Goal: Task Accomplishment & Management: Complete application form

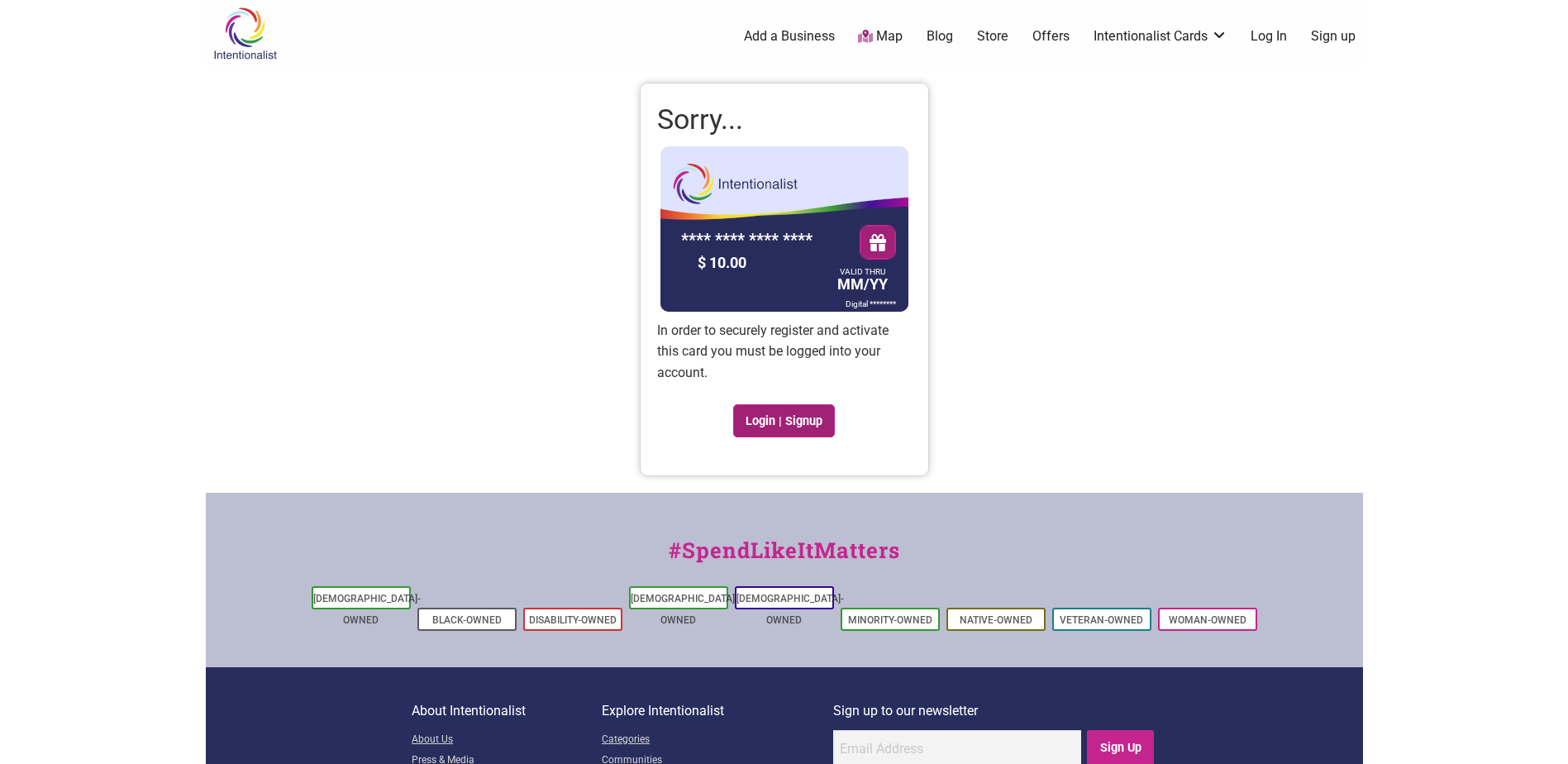
click at [815, 419] on link "Login | Signup" at bounding box center [784, 420] width 103 height 33
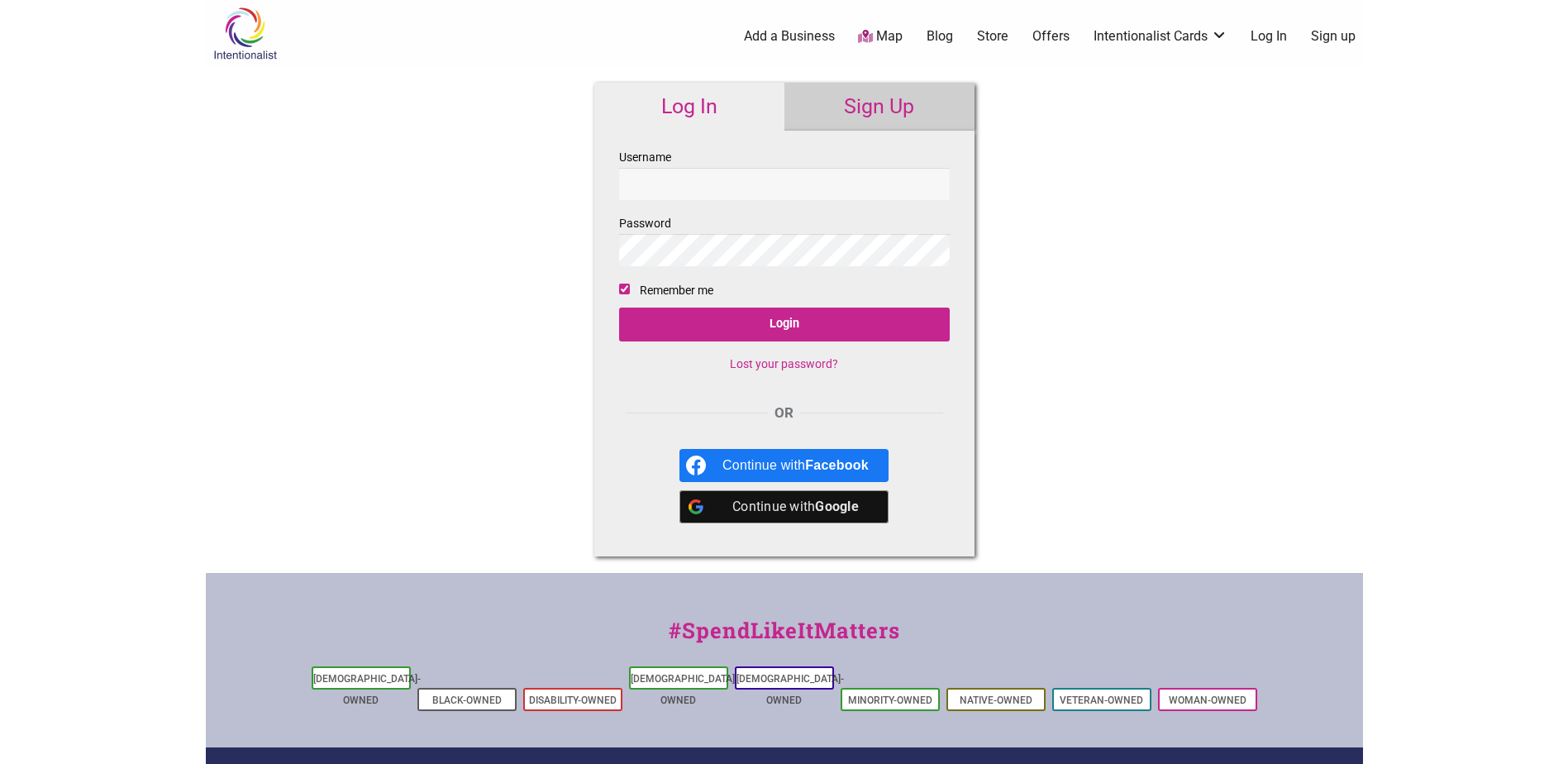
click at [897, 94] on link "Sign Up" at bounding box center [879, 107] width 190 height 48
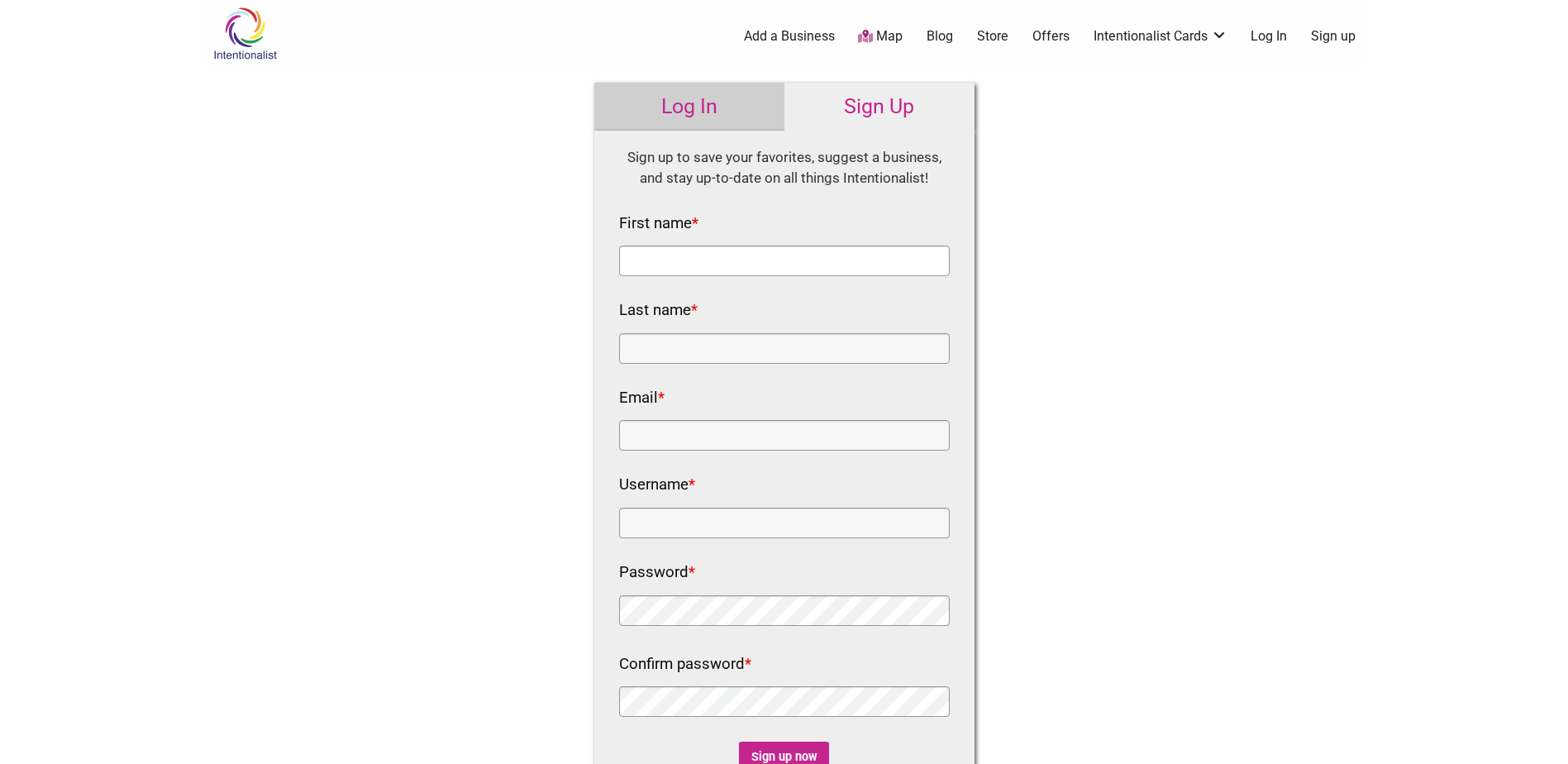
click at [754, 255] on input "First name *" at bounding box center [784, 261] width 331 height 31
type input "[PERSON_NAME]"
type input "Powell"
type input "bradlee.powell@seattle.gov"
click at [733, 512] on input "Username *" at bounding box center [784, 523] width 331 height 31
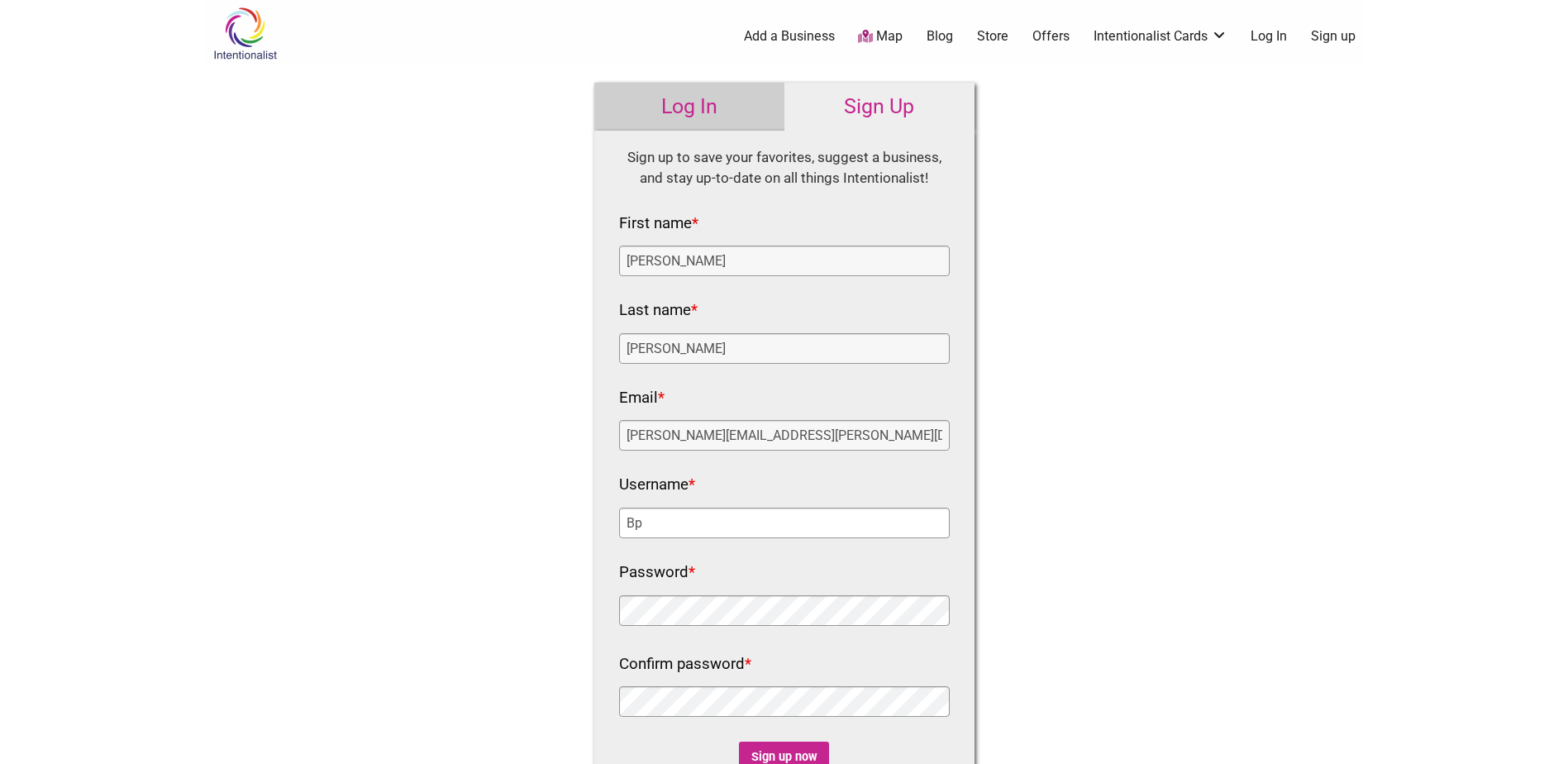
type input "B"
type input "PowellB"
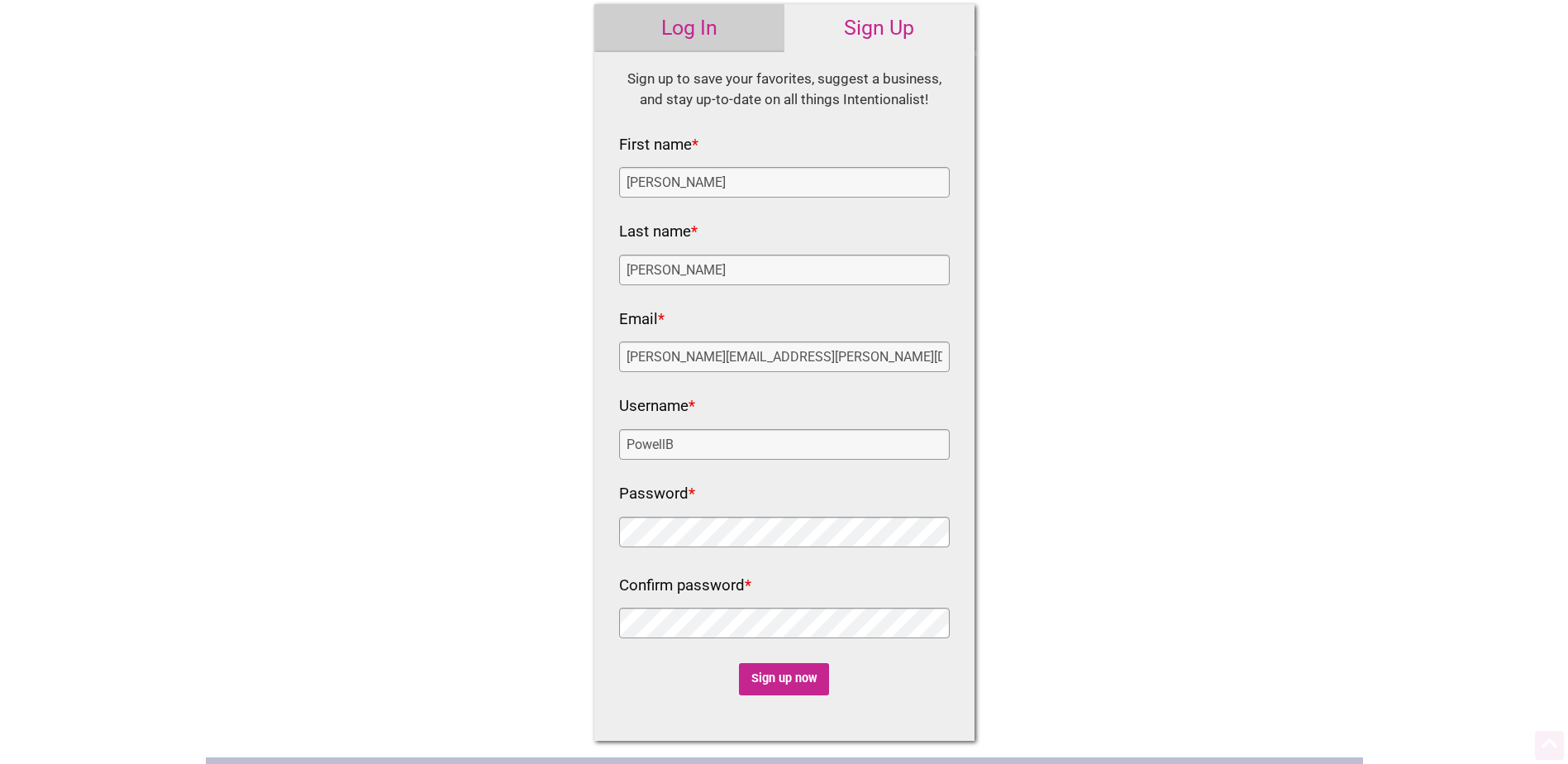
scroll to position [165, 0]
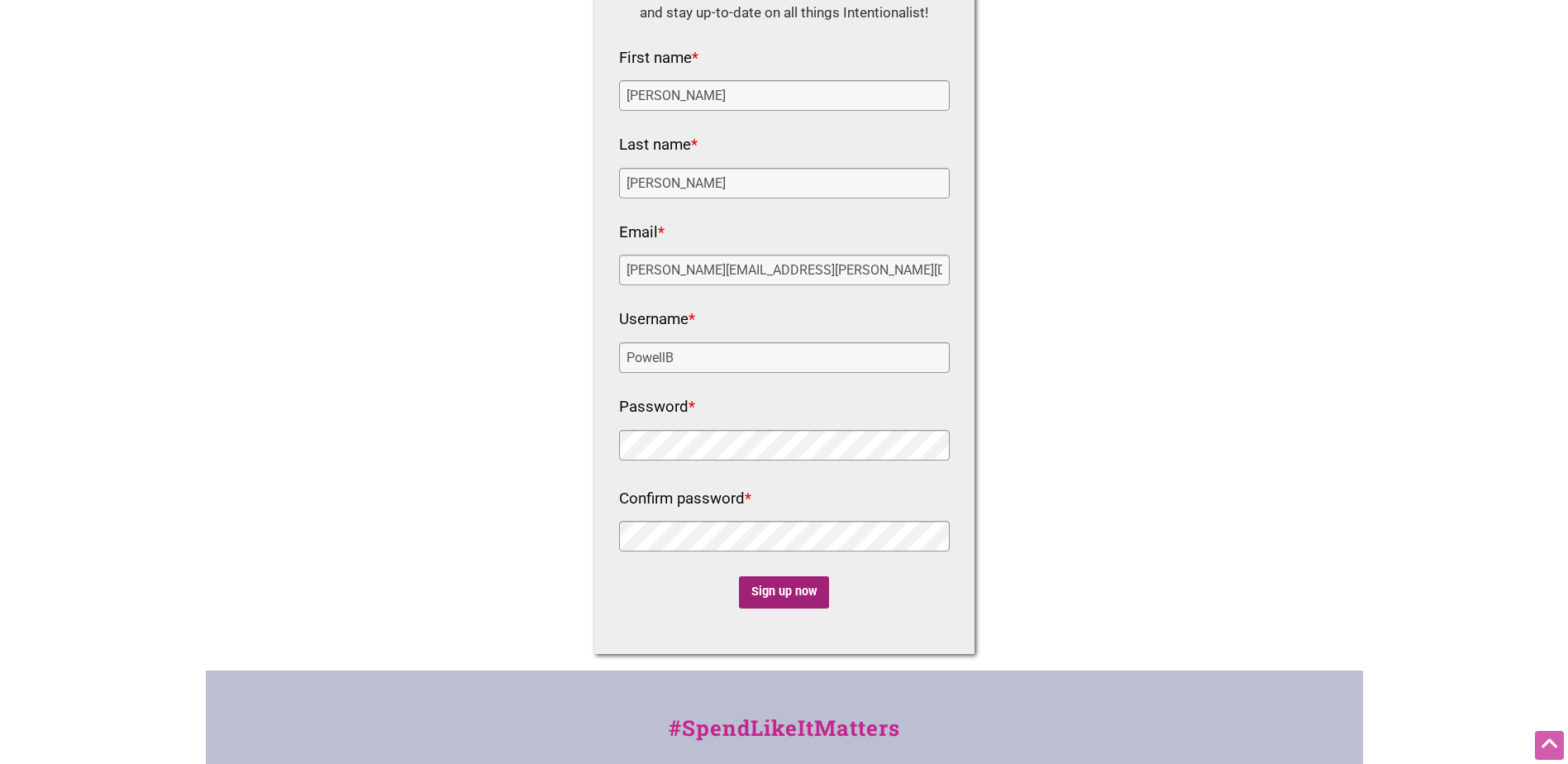
click at [762, 579] on input "Sign up now" at bounding box center [784, 593] width 90 height 32
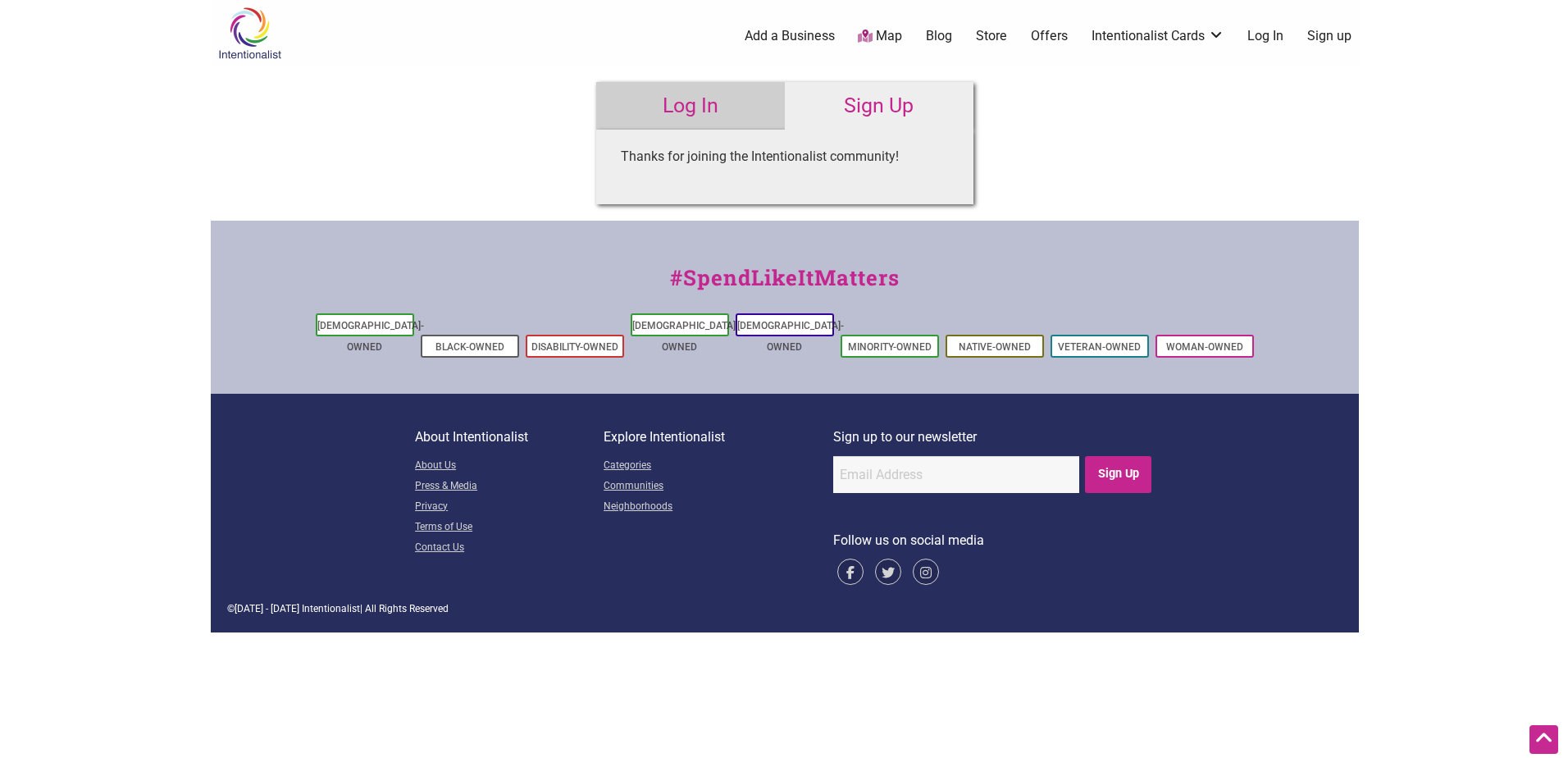
scroll to position [0, 0]
click at [885, 36] on link "Map" at bounding box center [880, 36] width 45 height 19
click at [820, 39] on link "Add a Business" at bounding box center [788, 36] width 90 height 18
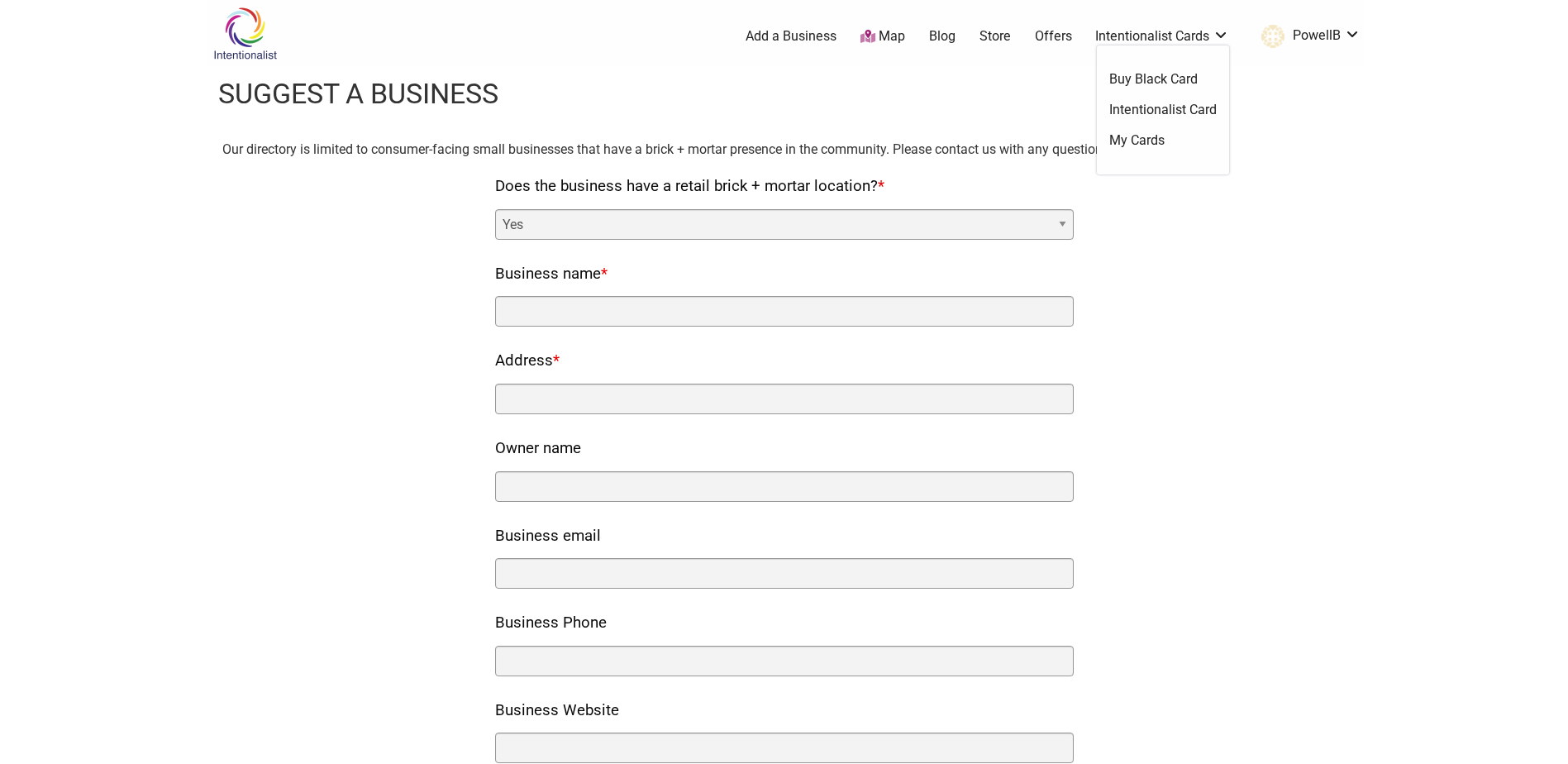
click at [1186, 108] on link "Intentionalist Card" at bounding box center [1163, 110] width 108 height 18
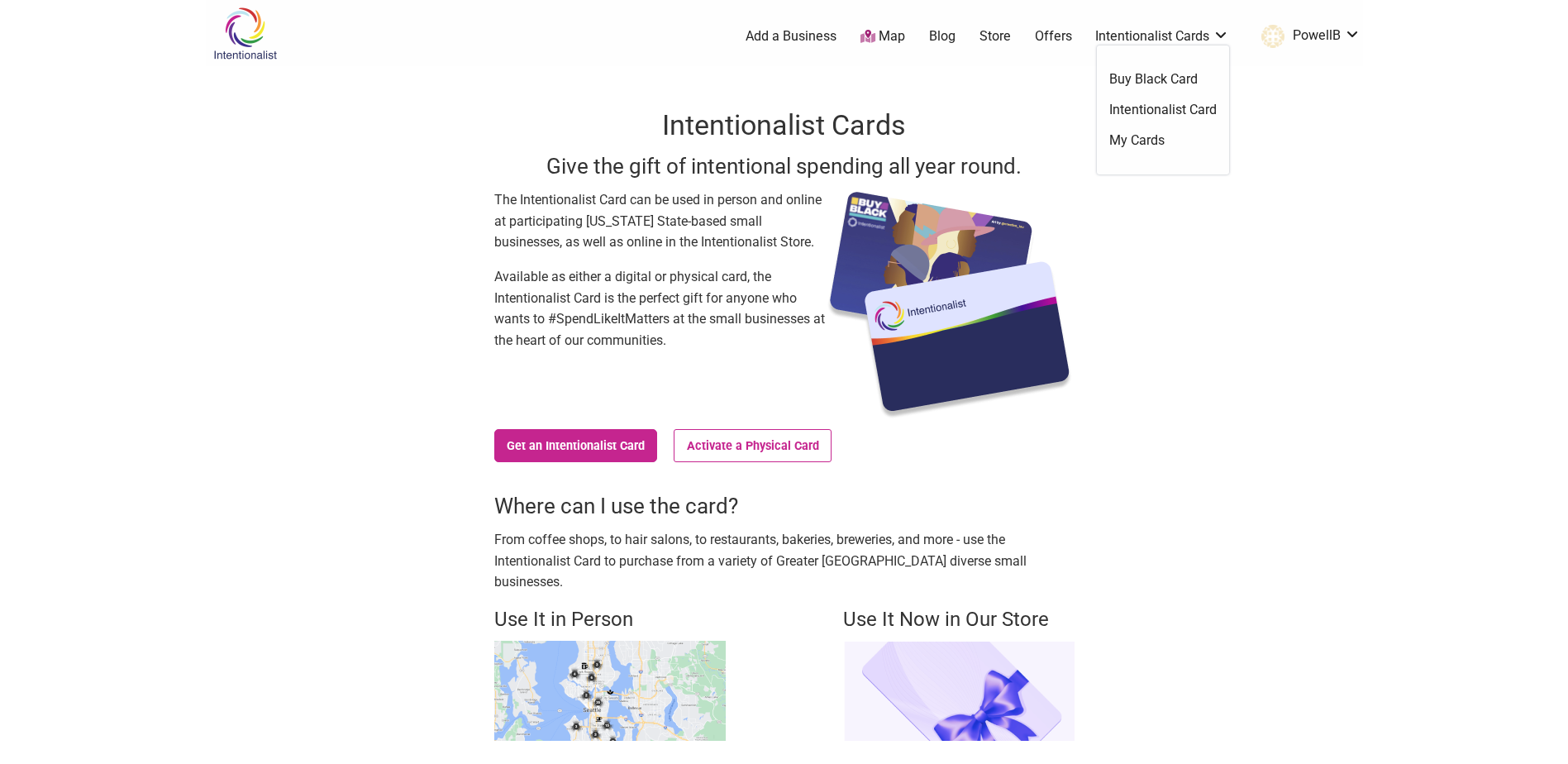
click at [1164, 132] on link "My Cards" at bounding box center [1163, 141] width 108 height 18
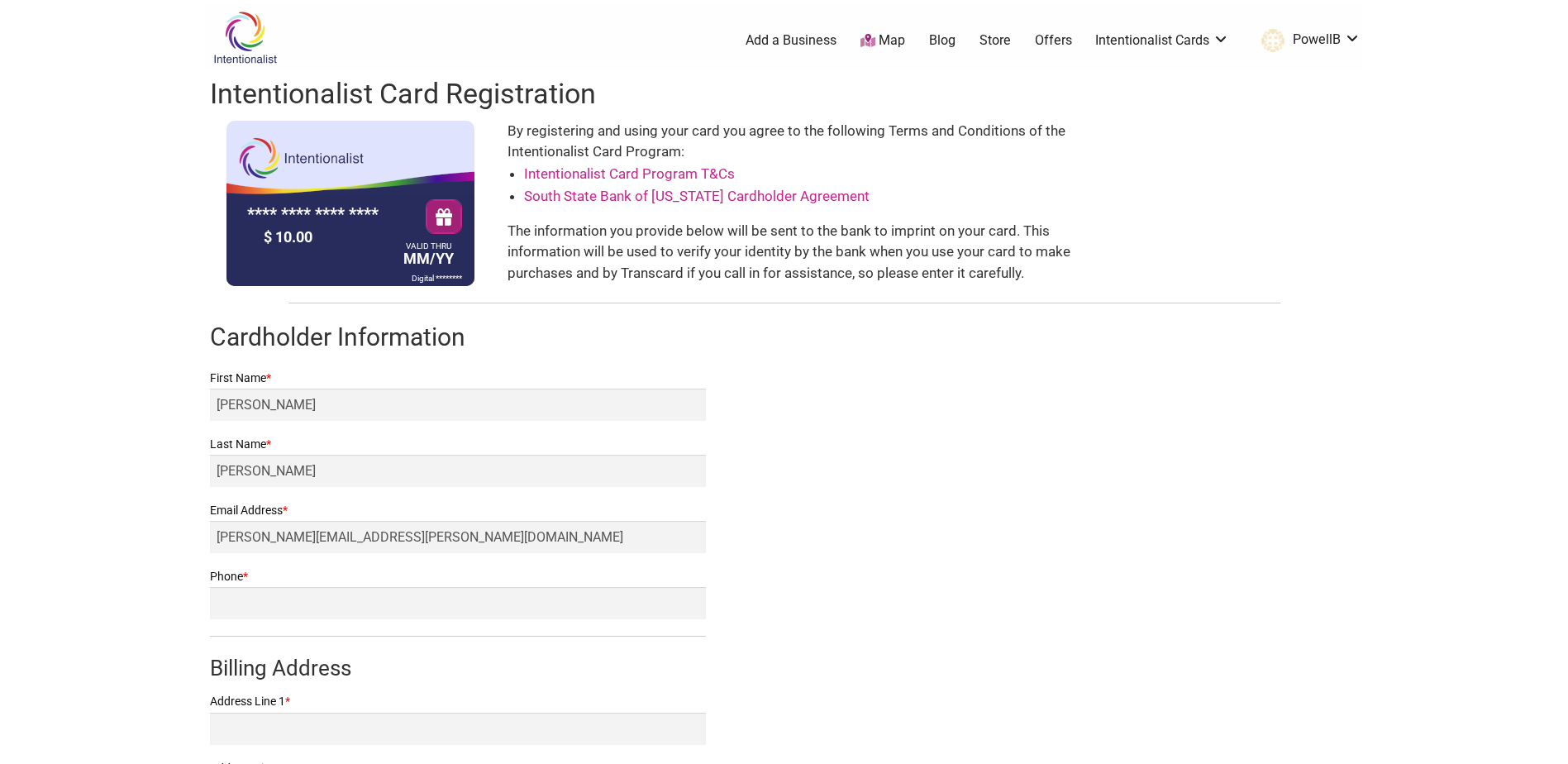
scroll to position [83, 0]
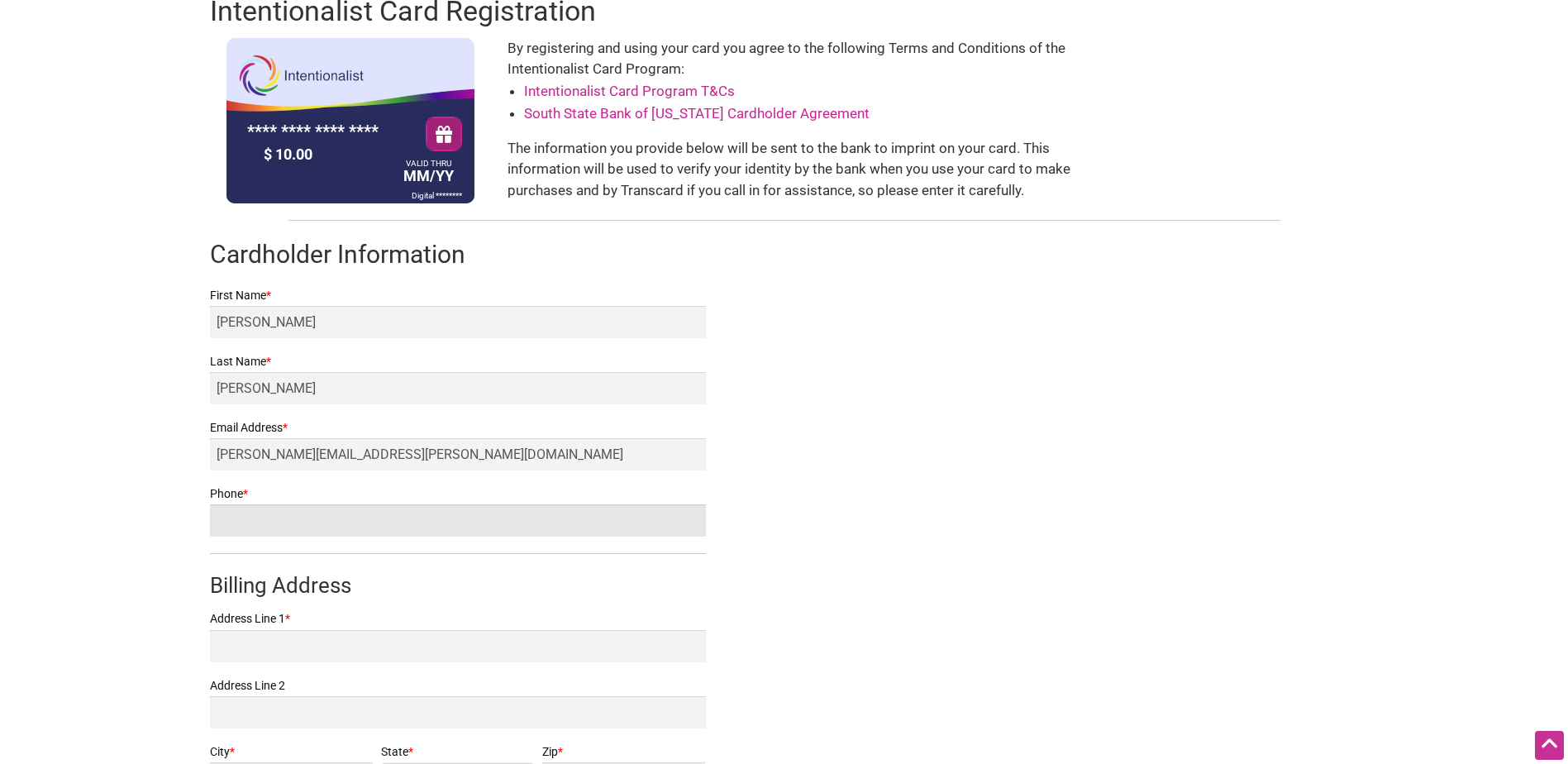
click at [509, 527] on input "Phone *" at bounding box center [458, 521] width 496 height 32
type input "2064985467"
type input "PO Box 94764 Seattle WA 98124"
type input "Seattle"
select select "WA"
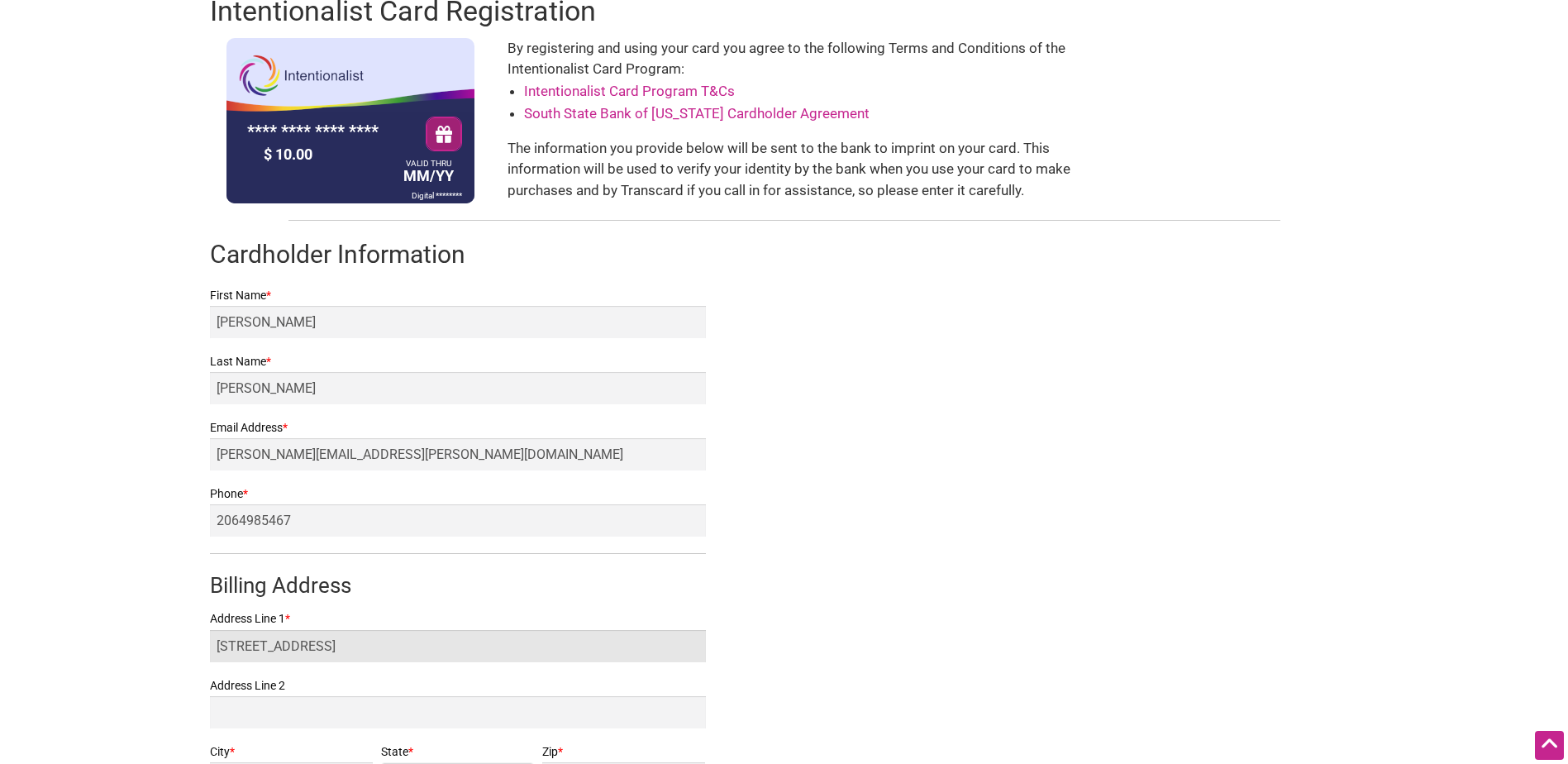
drag, startPoint x: 438, startPoint y: 648, endPoint x: 175, endPoint y: 658, distance: 263.2
click at [175, 658] on body "× Menu 0 Add a Business Map Blog Store Offers Intentionalist Cards Buy Black Ca…" at bounding box center [784, 299] width 1568 height 764
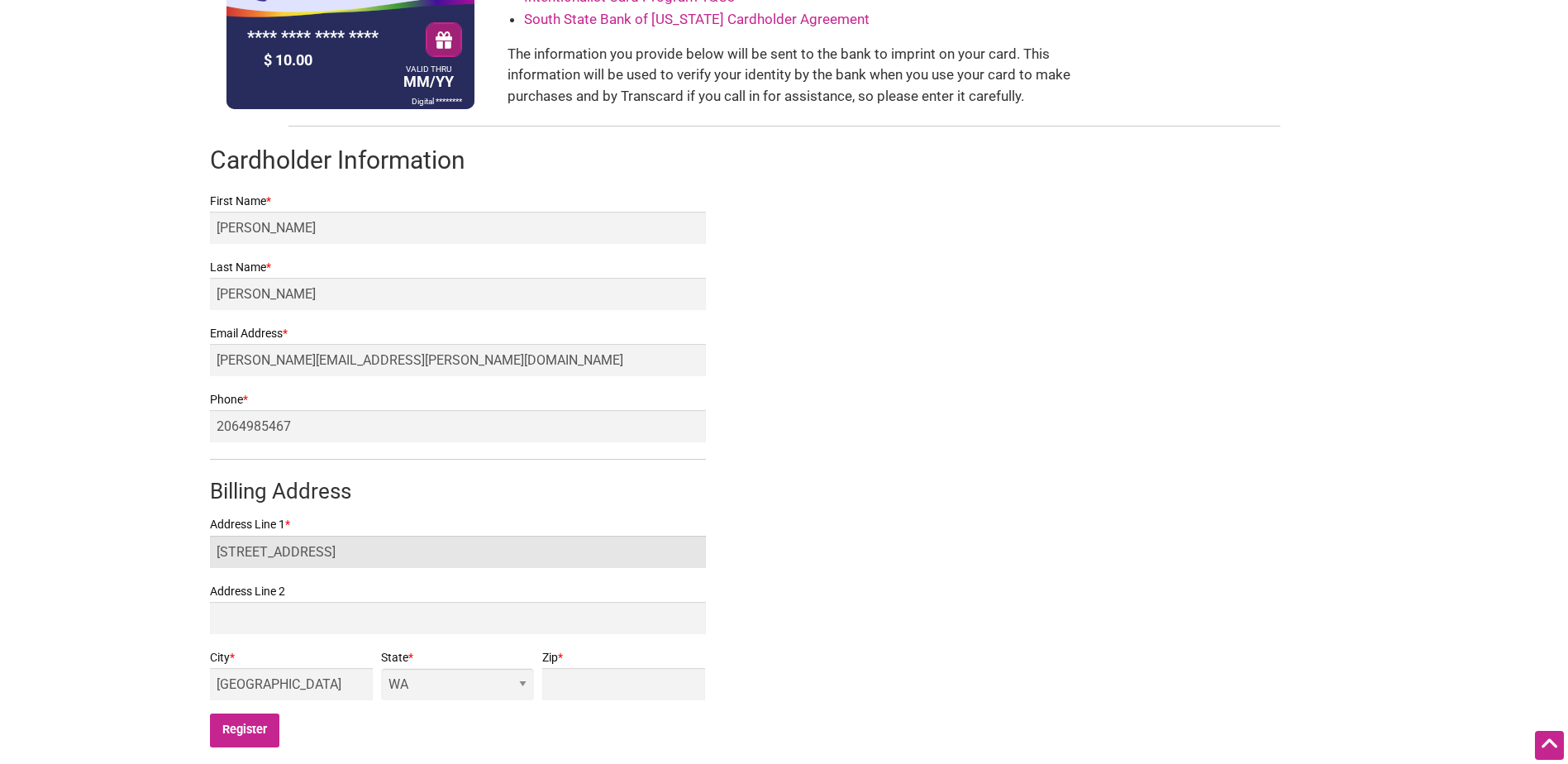
scroll to position [248, 0]
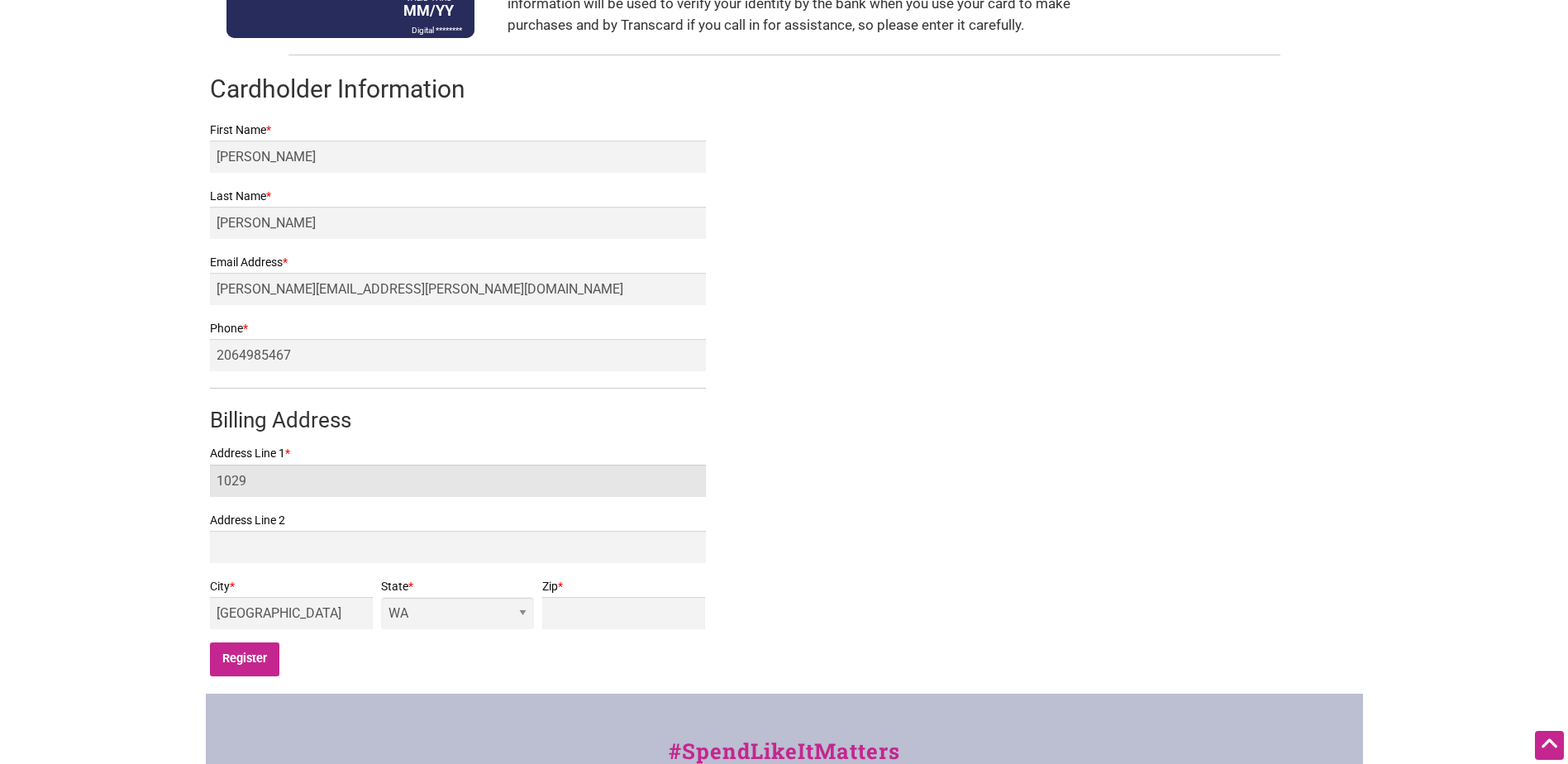
type input "1029 S Jackson St"
type input "421"
type input "98104"
click at [248, 648] on input "Register" at bounding box center [245, 660] width 70 height 34
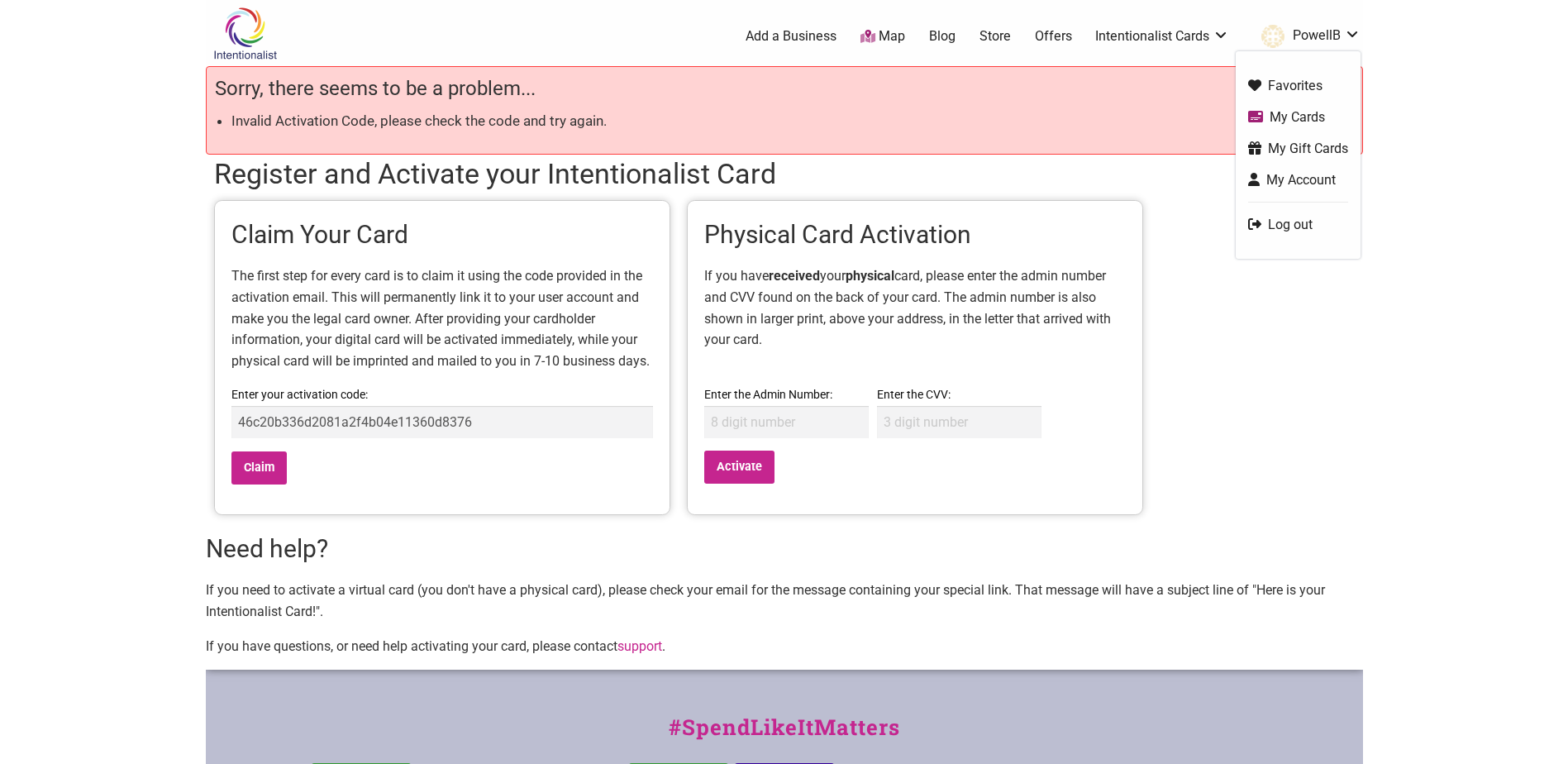
click at [1319, 117] on link "My Cards" at bounding box center [1298, 117] width 100 height 19
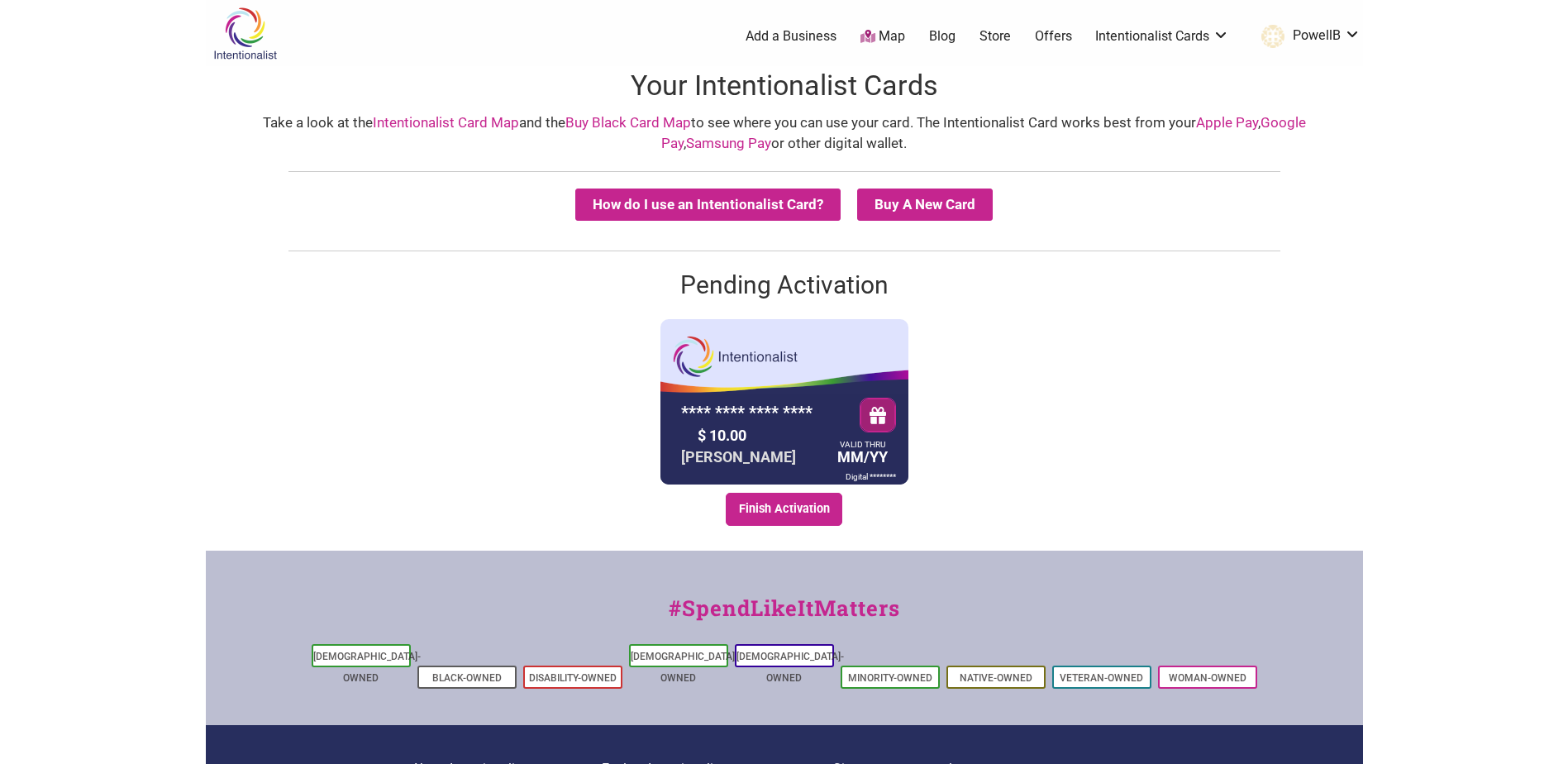
click at [785, 368] on div "**** **** **** **** $ 10.00 Bradlee Powell VALID THRU MM/YY Digital ********" at bounding box center [784, 401] width 248 height 165
click at [796, 516] on link "Finish Activation" at bounding box center [784, 509] width 117 height 33
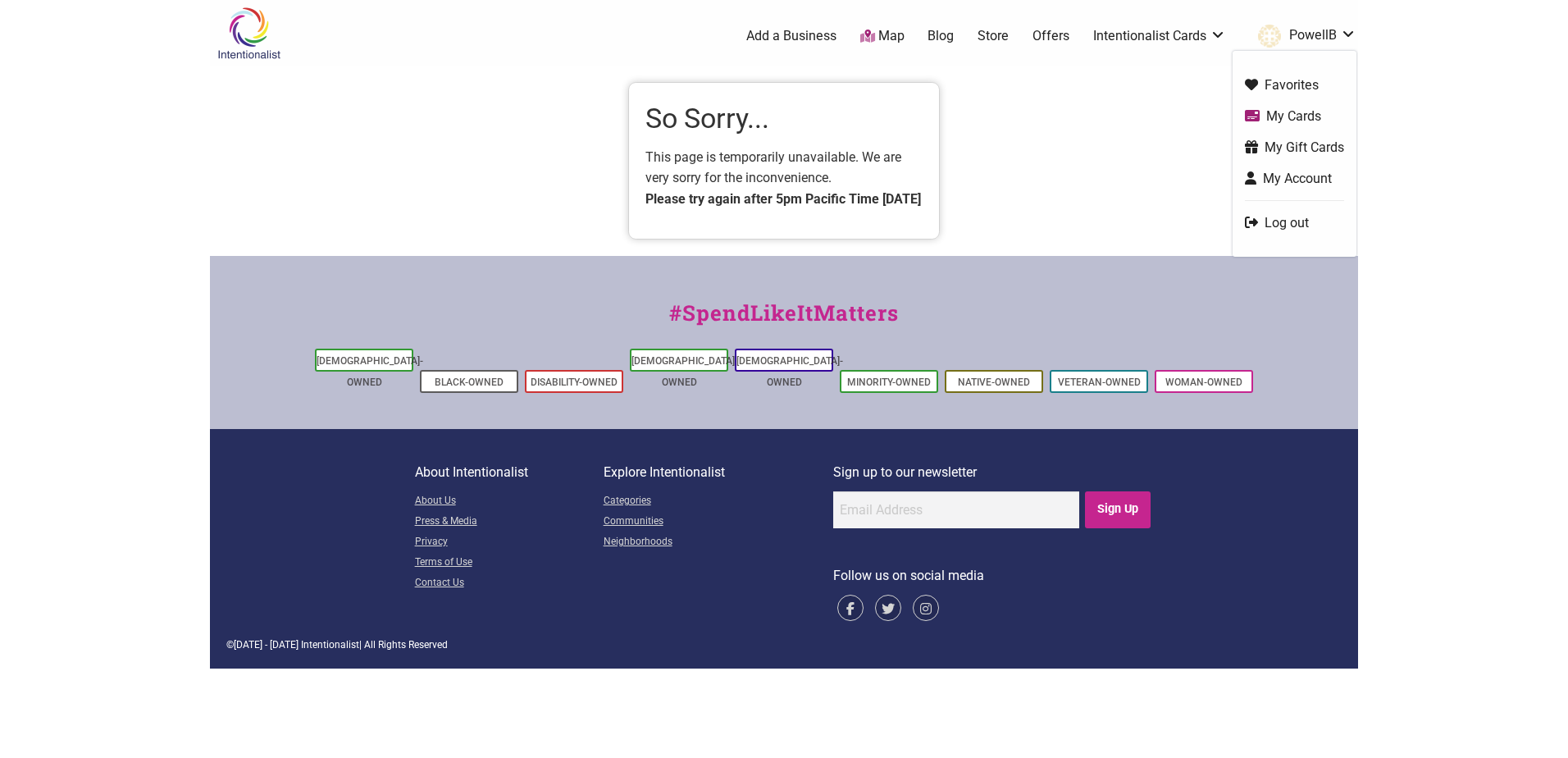
click at [1314, 115] on link "My Cards" at bounding box center [1295, 116] width 99 height 19
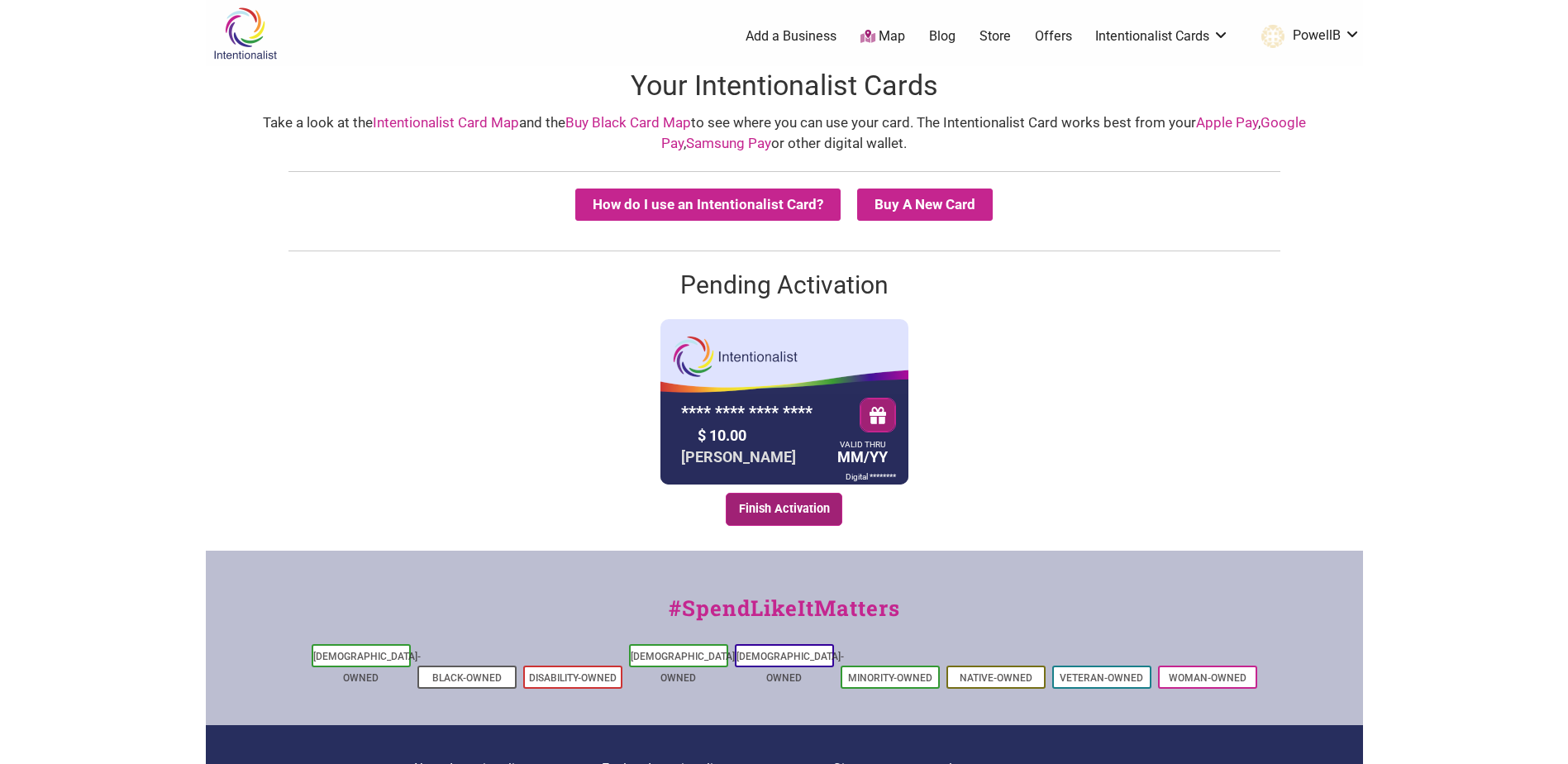
click at [790, 510] on link "Finish Activation" at bounding box center [784, 509] width 117 height 33
